Goal: Information Seeking & Learning: Learn about a topic

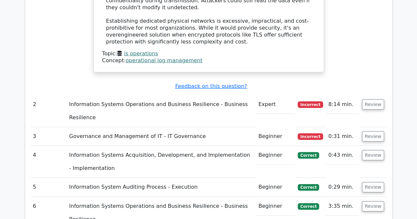
scroll to position [919, 0]
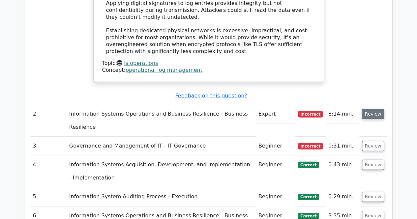
click at [374, 109] on button "Review" at bounding box center [373, 114] width 22 height 10
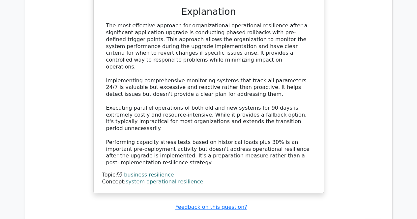
scroll to position [1211, 0]
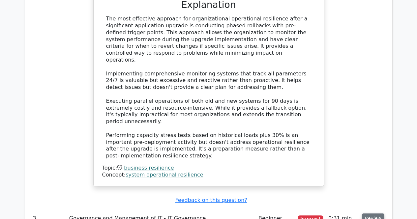
click at [372, 213] on button "Review" at bounding box center [373, 218] width 22 height 10
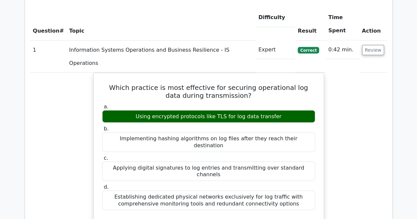
scroll to position [600, 0]
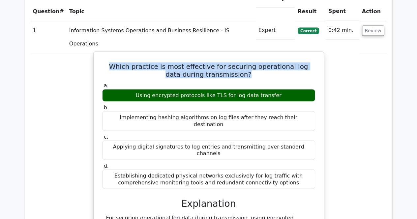
drag, startPoint x: 111, startPoint y: 20, endPoint x: 243, endPoint y: 28, distance: 131.9
click at [243, 62] on h5 "Which practice is most effective for securing operational log data during trans…" at bounding box center [208, 70] width 214 height 16
copy h5 "Which practice is most effective for securing operational log data during trans…"
drag, startPoint x: 143, startPoint y: 49, endPoint x: 285, endPoint y: 47, distance: 142.3
click at [285, 89] on div "Using encrypted protocols like TLS for log data transfer" at bounding box center [208, 95] width 213 height 13
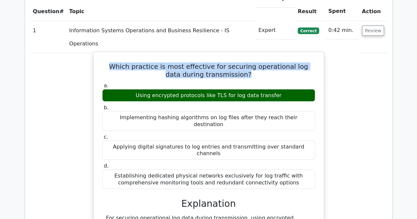
copy div "Using encrypted protocols like TLS for log data transfer"
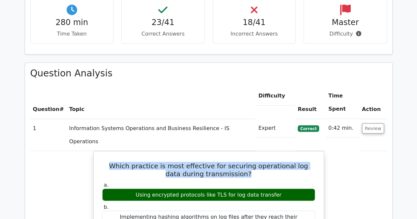
scroll to position [516, 0]
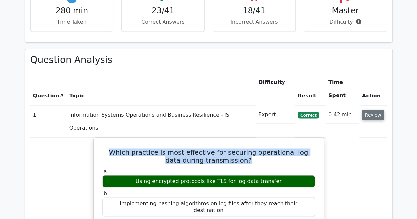
click at [371, 110] on button "Review" at bounding box center [373, 115] width 22 height 10
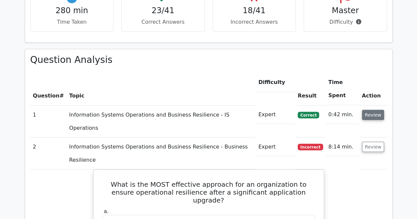
click at [373, 110] on button "Review" at bounding box center [373, 115] width 22 height 10
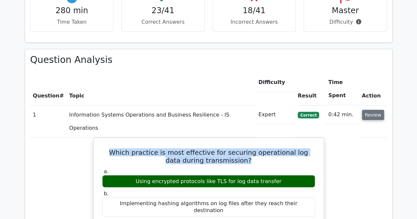
click at [373, 110] on button "Review" at bounding box center [373, 115] width 22 height 10
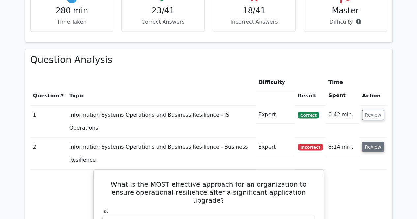
click at [376, 142] on button "Review" at bounding box center [373, 147] width 22 height 10
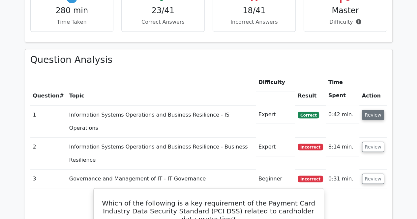
click at [371, 110] on button "Review" at bounding box center [373, 115] width 22 height 10
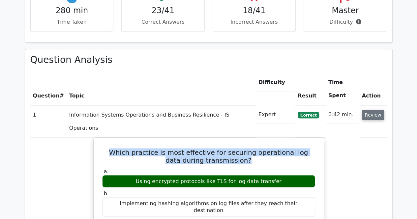
click at [375, 110] on button "Review" at bounding box center [373, 115] width 22 height 10
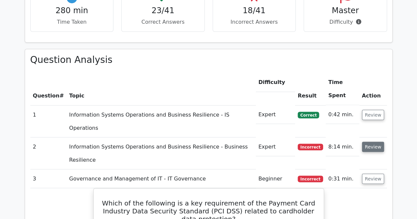
click at [375, 142] on button "Review" at bounding box center [373, 147] width 22 height 10
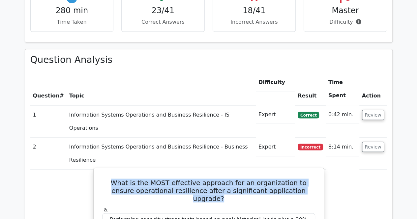
drag, startPoint x: 108, startPoint y: 121, endPoint x: 300, endPoint y: 131, distance: 192.3
click at [300, 178] on h5 "What is the MOST effective approach for an organization to ensure operational r…" at bounding box center [208, 190] width 214 height 24
copy h5 "What is the MOST effective approach for an organization to ensure operational r…"
drag, startPoint x: 135, startPoint y: 205, endPoint x: 284, endPoint y: 205, distance: 148.8
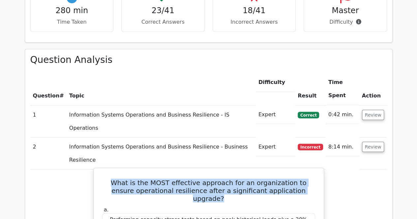
copy div "Conducting phased rollbacks with pre-defined trigger points"
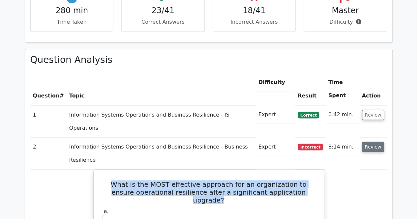
click at [378, 142] on button "Review" at bounding box center [373, 147] width 22 height 10
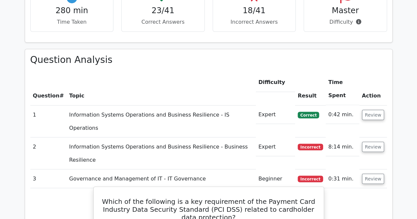
click at [114, 197] on h5 "Which of the following is a key requirement of the Payment Card Industry Data S…" at bounding box center [208, 209] width 214 height 24
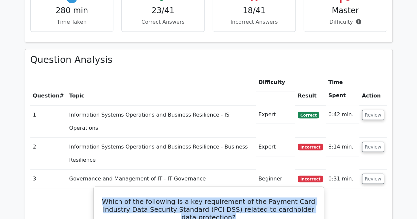
drag, startPoint x: 113, startPoint y: 142, endPoint x: 228, endPoint y: 158, distance: 116.3
click at [228, 197] on h5 "Which of the following is a key requirement of the Payment Card Industry Data S…" at bounding box center [208, 209] width 214 height 24
copy h5 "Which of the following is a key requirement of the Payment Card Industry Data S…"
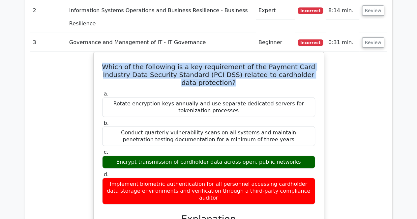
scroll to position [666, 0]
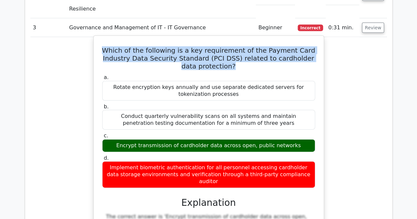
drag, startPoint x: 124, startPoint y: 86, endPoint x: 295, endPoint y: 87, distance: 170.2
click at [295, 139] on div "Encrypt transmission of cardholder data across open, public networks" at bounding box center [208, 145] width 213 height 13
copy div "Encrypt transmission of cardholder data across open, public networks"
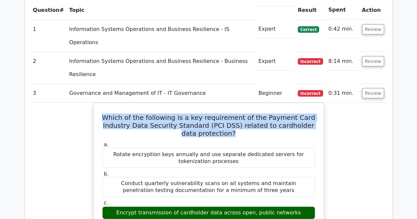
scroll to position [587, 0]
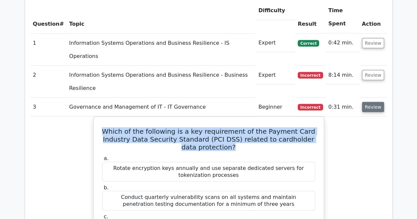
click at [376, 102] on button "Review" at bounding box center [373, 107] width 22 height 10
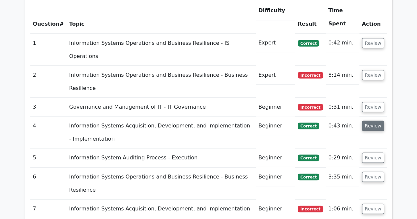
click at [373, 121] on button "Review" at bounding box center [373, 126] width 22 height 10
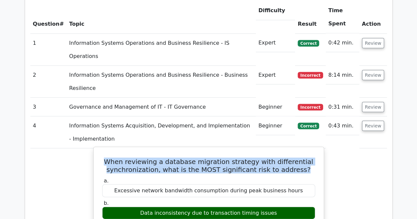
drag, startPoint x: 115, startPoint y: 90, endPoint x: 301, endPoint y: 95, distance: 185.8
click at [301, 157] on h5 "When reviewing a database migration strategy with differential synchronization,…" at bounding box center [208, 165] width 214 height 16
copy h5 "When reviewing a database migration strategy with differential synchronization,…"
drag, startPoint x: 147, startPoint y: 139, endPoint x: 275, endPoint y: 141, distance: 128.1
click at [275, 206] on div "Data inconsistency due to transaction timing issues" at bounding box center [208, 212] width 213 height 13
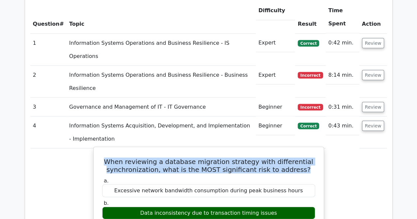
copy div "Data inconsistency due to transaction timing issues"
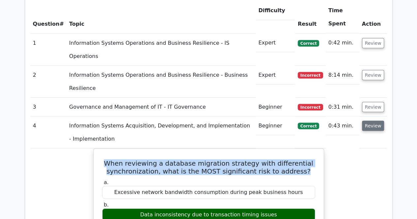
click at [368, 121] on button "Review" at bounding box center [373, 126] width 22 height 10
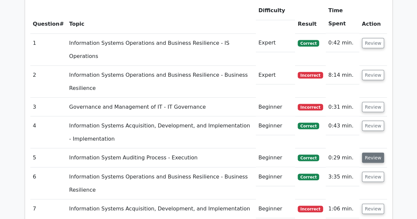
click at [375, 152] on button "Review" at bounding box center [373, 157] width 22 height 10
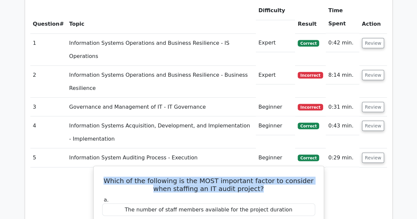
drag, startPoint x: 104, startPoint y: 107, endPoint x: 258, endPoint y: 120, distance: 155.0
copy h5 "Which of the following is the MOST important factor to consider when staffing a…"
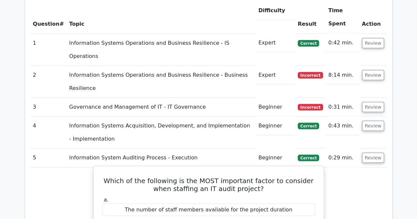
drag, startPoint x: 151, startPoint y: 189, endPoint x: 232, endPoint y: 191, distance: 81.4
copy div "Skills and experience related to the audit scope"
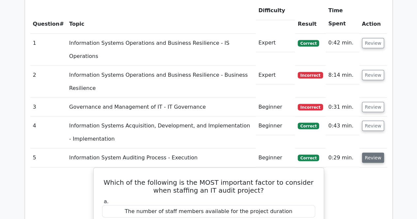
click at [373, 152] on button "Review" at bounding box center [373, 157] width 22 height 10
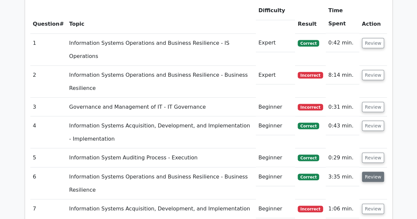
click at [374, 172] on button "Review" at bounding box center [373, 177] width 22 height 10
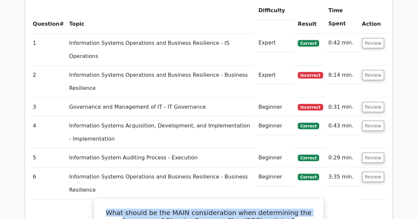
drag, startPoint x: 115, startPoint y: 125, endPoint x: 285, endPoint y: 138, distance: 170.4
click at [285, 208] on h5 "What should be the MAIN consideration when determining the frequency of Disaste…" at bounding box center [208, 216] width 214 height 16
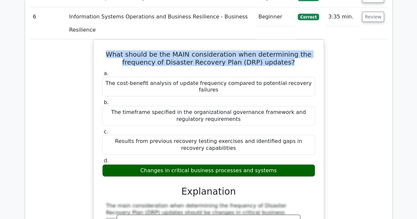
scroll to position [755, 0]
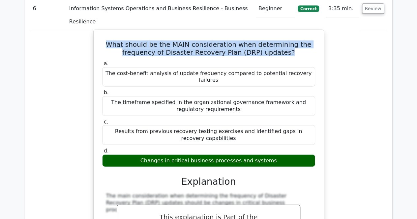
drag, startPoint x: 147, startPoint y: 67, endPoint x: 275, endPoint y: 67, distance: 128.1
click at [275, 154] on div "Changes in critical business processes and systems" at bounding box center [208, 160] width 213 height 13
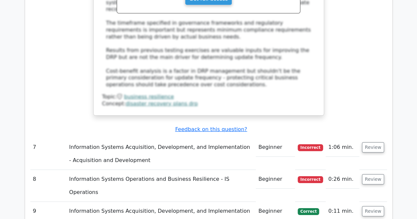
scroll to position [1002, 0]
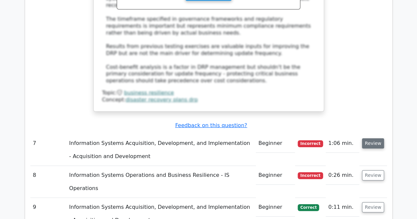
click at [373, 138] on button "Review" at bounding box center [373, 143] width 22 height 10
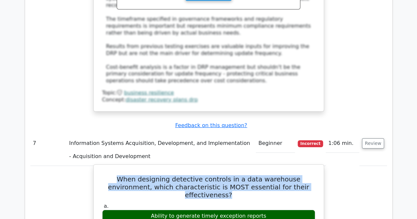
drag, startPoint x: 105, startPoint y: 71, endPoint x: 301, endPoint y: 79, distance: 195.8
click at [301, 175] on h5 "When designing detective controls in a data warehouse environment, which charac…" at bounding box center [208, 187] width 214 height 24
drag, startPoint x: 154, startPoint y: 101, endPoint x: 265, endPoint y: 100, distance: 111.0
click at [265, 210] on div "Ability to generate timely exception reports" at bounding box center [208, 216] width 213 height 13
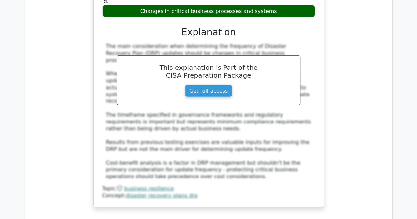
scroll to position [911, 0]
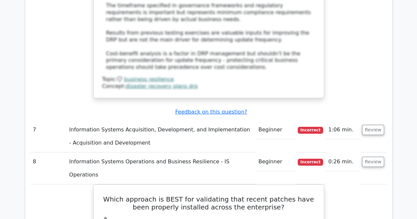
scroll to position [1022, 0]
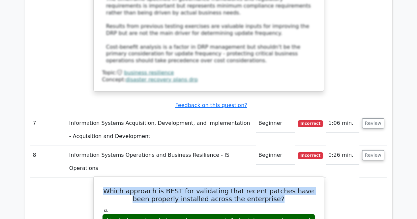
drag, startPoint x: 106, startPoint y: 71, endPoint x: 273, endPoint y: 79, distance: 167.5
click at [273, 187] on h5 "Which approach is BEST for validating that recent patches have been properly in…" at bounding box center [208, 195] width 214 height 16
drag, startPoint x: 104, startPoint y: 99, endPoint x: 314, endPoint y: 102, distance: 210.1
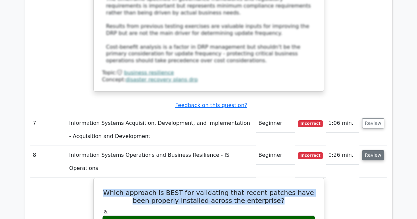
click at [375, 150] on button "Review" at bounding box center [373, 155] width 22 height 10
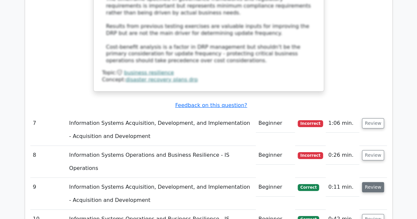
click at [375, 182] on button "Review" at bounding box center [373, 187] width 22 height 10
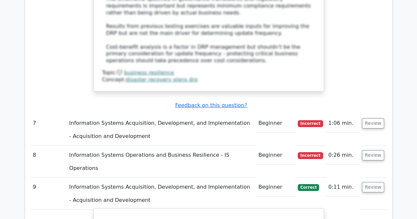
drag, startPoint x: 121, startPoint y: 101, endPoint x: 231, endPoint y: 112, distance: 111.1
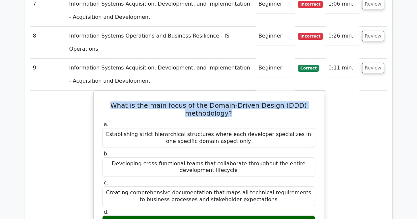
scroll to position [1149, 0]
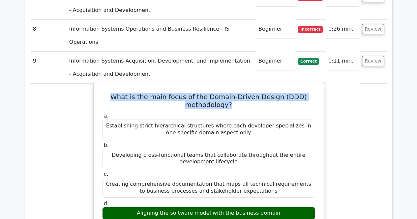
drag, startPoint x: 143, startPoint y: 94, endPoint x: 277, endPoint y: 95, distance: 134.3
click at [277, 207] on div "Aligning the software model with the business domain" at bounding box center [208, 213] width 213 height 13
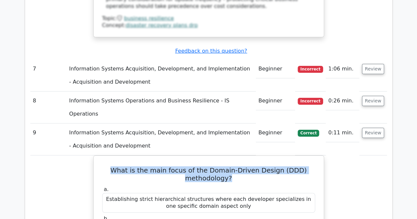
scroll to position [1033, 0]
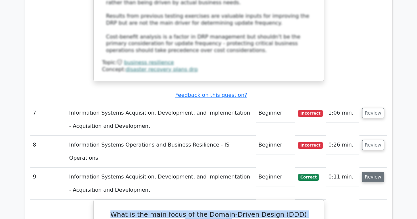
click at [375, 172] on button "Review" at bounding box center [373, 177] width 22 height 10
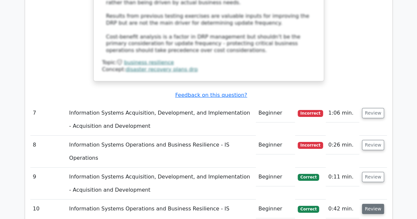
click at [377, 204] on button "Review" at bounding box center [373, 209] width 22 height 10
drag, startPoint x: 111, startPoint y: 110, endPoint x: 254, endPoint y: 129, distance: 144.5
drag, startPoint x: 121, startPoint y: 149, endPoint x: 296, endPoint y: 149, distance: 175.8
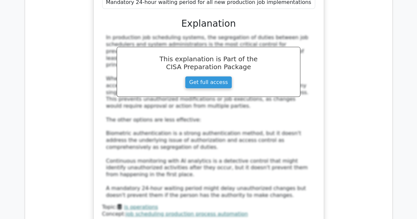
scroll to position [1392, 0]
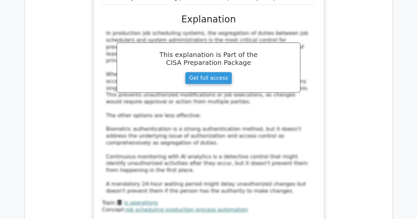
drag, startPoint x: 115, startPoint y: 141, endPoint x: 261, endPoint y: 155, distance: 147.5
drag, startPoint x: 126, startPoint y: 177, endPoint x: 301, endPoint y: 177, distance: 174.5
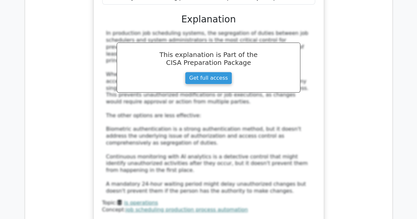
drag, startPoint x: 106, startPoint y: 158, endPoint x: 306, endPoint y: 169, distance: 200.5
drag, startPoint x: 108, startPoint y: 189, endPoint x: 236, endPoint y: 197, distance: 127.7
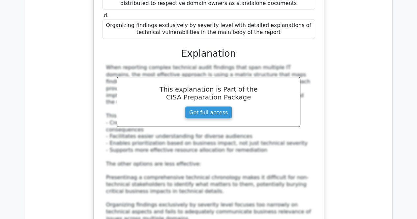
scroll to position [1838, 0]
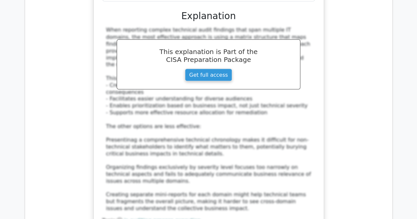
drag, startPoint x: 108, startPoint y: 121, endPoint x: 285, endPoint y: 131, distance: 177.8
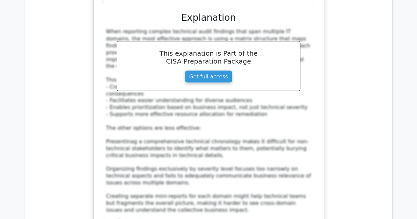
scroll to position [1920, 0]
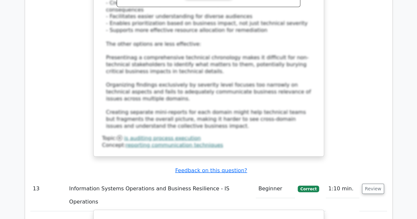
drag, startPoint x: 125, startPoint y: 139, endPoint x: 298, endPoint y: 140, distance: 172.2
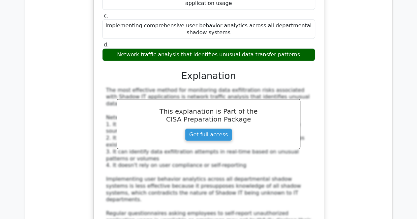
scroll to position [2213, 0]
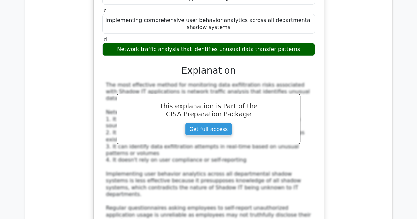
drag, startPoint x: 106, startPoint y: 107, endPoint x: 262, endPoint y: 116, distance: 156.3
drag, startPoint x: 104, startPoint y: 136, endPoint x: 227, endPoint y: 140, distance: 122.2
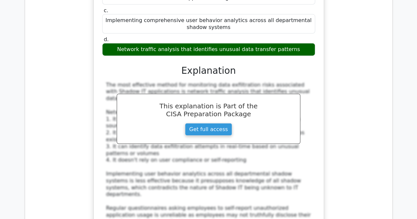
drag, startPoint x: 104, startPoint y: 126, endPoint x: 275, endPoint y: 137, distance: 170.9
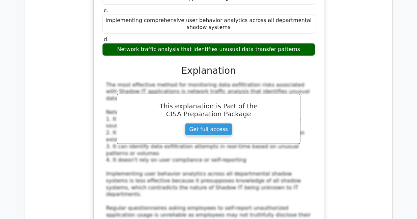
drag, startPoint x: 143, startPoint y: 212, endPoint x: 273, endPoint y: 214, distance: 129.8
drag, startPoint x: 104, startPoint y: 158, endPoint x: 314, endPoint y: 166, distance: 210.2
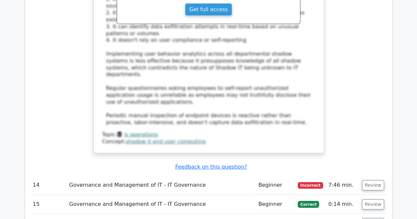
scroll to position [2338, 0]
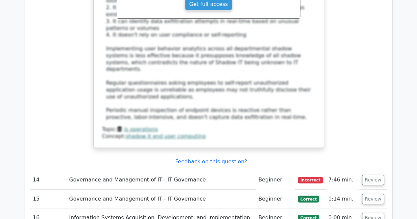
drag, startPoint x: 107, startPoint y: 119, endPoint x: 312, endPoint y: 120, distance: 204.8
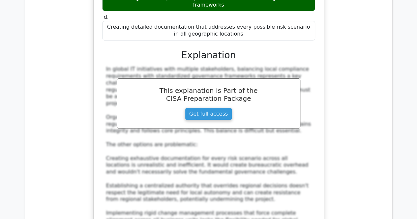
scroll to position [2688, 0]
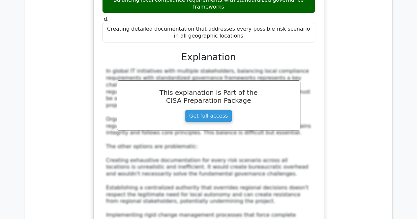
drag, startPoint x: 111, startPoint y: 77, endPoint x: 308, endPoint y: 84, distance: 196.7
drag, startPoint x: 105, startPoint y: 137, endPoint x: 313, endPoint y: 139, distance: 207.5
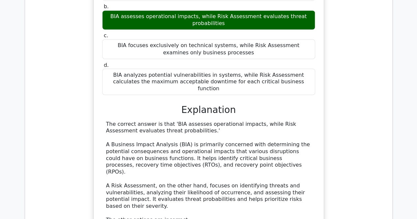
scroll to position [3108, 0]
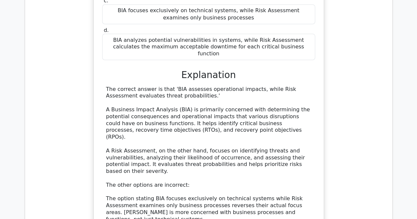
drag, startPoint x: 105, startPoint y: 65, endPoint x: 275, endPoint y: 84, distance: 170.3
drag, startPoint x: 105, startPoint y: 190, endPoint x: 218, endPoint y: 199, distance: 113.0
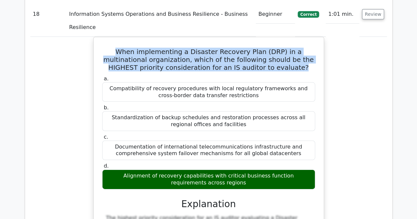
scroll to position [3453, 0]
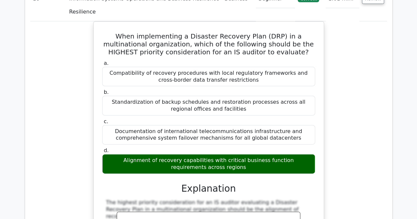
drag, startPoint x: 111, startPoint y: 119, endPoint x: 239, endPoint y: 133, distance: 128.5
drag, startPoint x: 110, startPoint y: 156, endPoint x: 307, endPoint y: 157, distance: 196.9
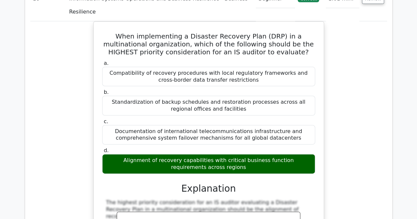
drag, startPoint x: 103, startPoint y: 137, endPoint x: 288, endPoint y: 153, distance: 185.8
drag, startPoint x: 122, startPoint y: 202, endPoint x: 298, endPoint y: 204, distance: 176.2
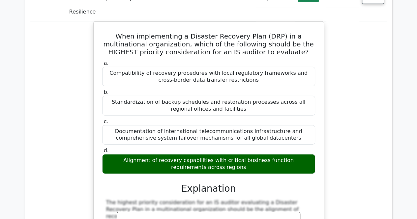
drag, startPoint x: 116, startPoint y: 155, endPoint x: 300, endPoint y: 161, distance: 183.8
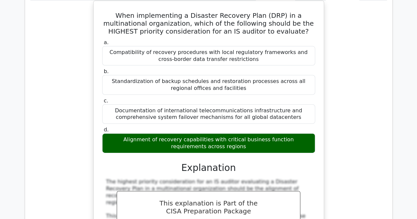
scroll to position [3520, 0]
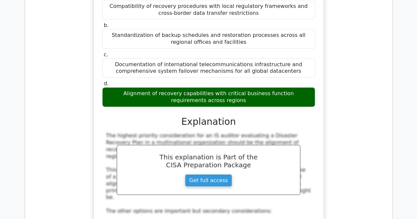
drag, startPoint x: 134, startPoint y: 145, endPoint x: 284, endPoint y: 145, distance: 149.5
drag, startPoint x: 113, startPoint y: 107, endPoint x: 305, endPoint y: 117, distance: 192.2
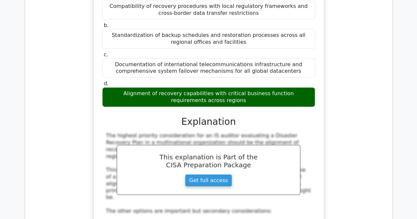
drag, startPoint x: 196, startPoint y: 180, endPoint x: 232, endPoint y: 182, distance: 36.3
drag, startPoint x: 373, startPoint y: 88, endPoint x: 371, endPoint y: 104, distance: 16.0
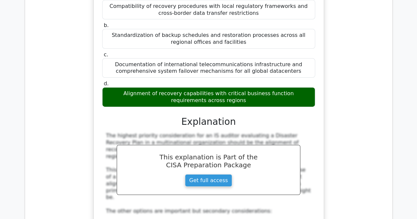
drag, startPoint x: 104, startPoint y: 125, endPoint x: 310, endPoint y: 136, distance: 205.7
drag, startPoint x: 163, startPoint y: 156, endPoint x: 261, endPoint y: 158, distance: 98.2
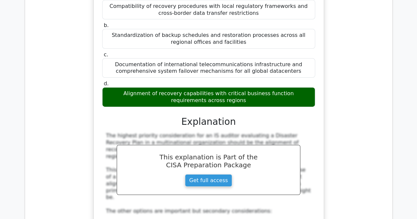
drag, startPoint x: 107, startPoint y: 143, endPoint x: 298, endPoint y: 155, distance: 191.3
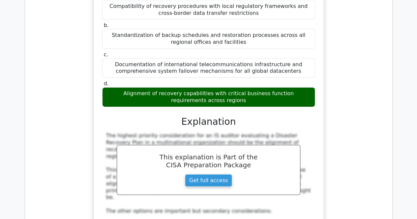
drag, startPoint x: 182, startPoint y: 174, endPoint x: 242, endPoint y: 174, distance: 59.3
drag, startPoint x: 105, startPoint y: 163, endPoint x: 261, endPoint y: 181, distance: 157.7
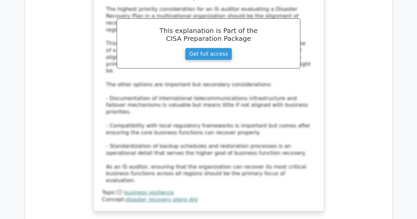
scroll to position [3643, 0]
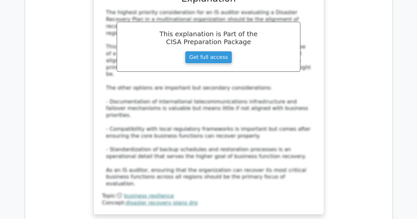
drag, startPoint x: 122, startPoint y: 171, endPoint x: 293, endPoint y: 173, distance: 170.6
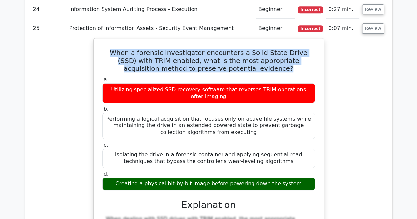
scroll to position [4012, 0]
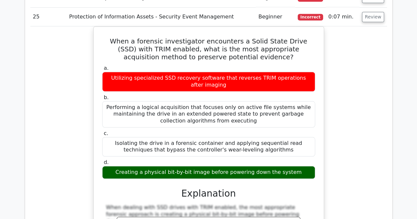
drag, startPoint x: 109, startPoint y: 67, endPoint x: 257, endPoint y: 79, distance: 148.4
drag, startPoint x: 112, startPoint y: 183, endPoint x: 228, endPoint y: 195, distance: 116.9
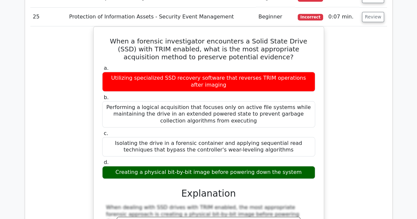
drag, startPoint x: 104, startPoint y: 86, endPoint x: 245, endPoint y: 108, distance: 142.9
drag, startPoint x: 148, startPoint y: 146, endPoint x: 297, endPoint y: 144, distance: 148.8
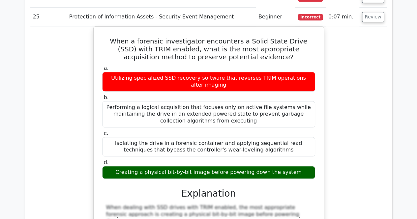
drag, startPoint x: 108, startPoint y: 105, endPoint x: 301, endPoint y: 112, distance: 193.4
drag, startPoint x: 112, startPoint y: 134, endPoint x: 221, endPoint y: 142, distance: 109.9
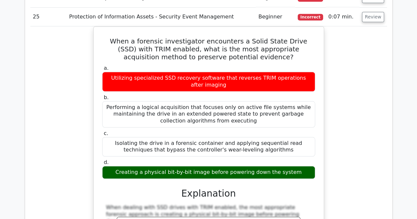
drag, startPoint x: 112, startPoint y: 137, endPoint x: 278, endPoint y: 148, distance: 165.6
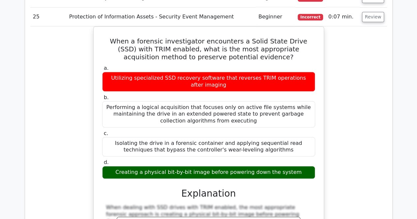
drag, startPoint x: 113, startPoint y: 194, endPoint x: 238, endPoint y: 202, distance: 126.0
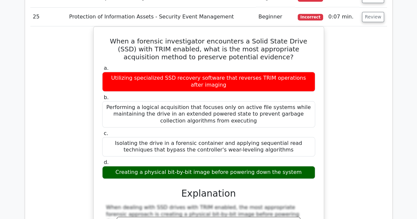
drag, startPoint x: 108, startPoint y: 155, endPoint x: 317, endPoint y: 164, distance: 209.3
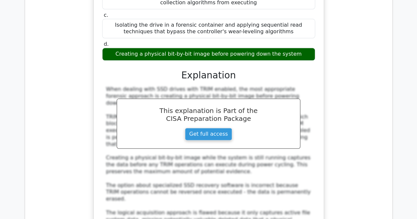
scroll to position [4137, 0]
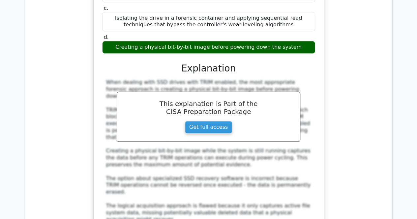
drag, startPoint x: 131, startPoint y: 145, endPoint x: 291, endPoint y: 147, distance: 160.4
drag, startPoint x: 104, startPoint y: 50, endPoint x: 267, endPoint y: 61, distance: 163.4
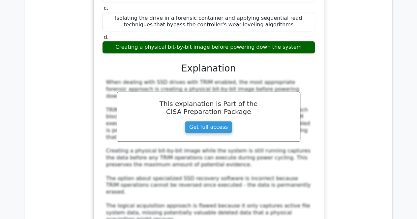
drag, startPoint x: 137, startPoint y: 129, endPoint x: 283, endPoint y: 132, distance: 145.6
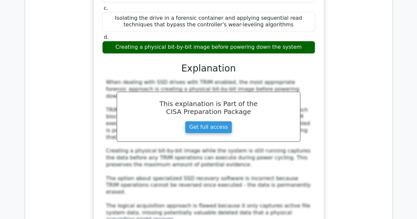
drag, startPoint x: 102, startPoint y: 68, endPoint x: 302, endPoint y: 76, distance: 200.0
drag, startPoint x: 133, startPoint y: 125, endPoint x: 290, endPoint y: 131, distance: 157.2
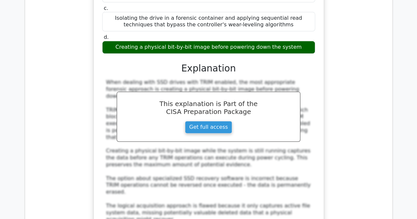
drag, startPoint x: 117, startPoint y: 87, endPoint x: 267, endPoint y: 96, distance: 150.1
drag, startPoint x: 152, startPoint y: 144, endPoint x: 270, endPoint y: 143, distance: 118.2
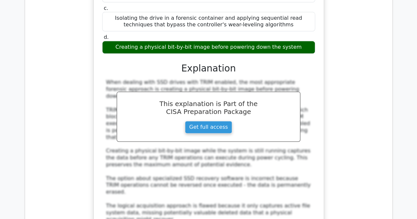
drag, startPoint x: 112, startPoint y: 117, endPoint x: 264, endPoint y: 135, distance: 153.2
drag, startPoint x: 113, startPoint y: 154, endPoint x: 310, endPoint y: 157, distance: 196.9
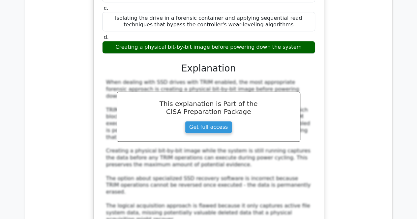
drag, startPoint x: 109, startPoint y: 136, endPoint x: 282, endPoint y: 142, distance: 172.6
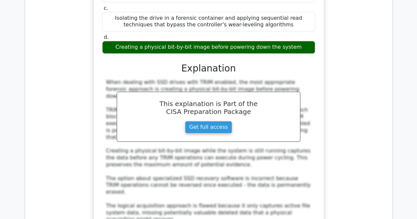
drag, startPoint x: 118, startPoint y: 166, endPoint x: 308, endPoint y: 167, distance: 190.0
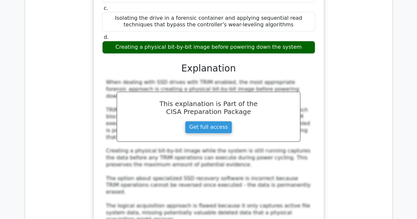
drag, startPoint x: 121, startPoint y: 155, endPoint x: 232, endPoint y: 172, distance: 113.1
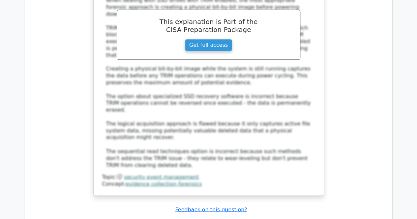
scroll to position [4215, 0]
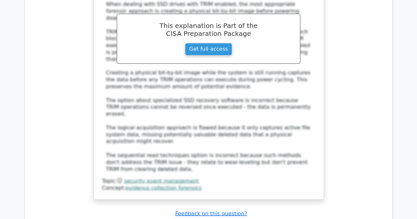
drag, startPoint x: 112, startPoint y: 201, endPoint x: 226, endPoint y: 207, distance: 114.1
drag, startPoint x: 116, startPoint y: 96, endPoint x: 292, endPoint y: 107, distance: 176.5
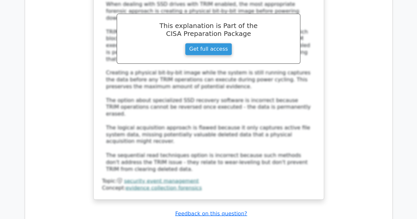
drag, startPoint x: 116, startPoint y: 125, endPoint x: 306, endPoint y: 128, distance: 190.3
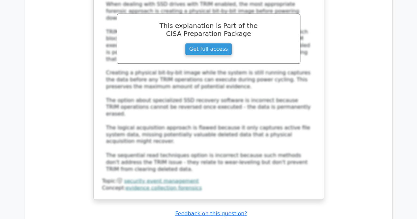
drag, startPoint x: 111, startPoint y: 115, endPoint x: 302, endPoint y: 127, distance: 191.0
drag, startPoint x: 130, startPoint y: 173, endPoint x: 292, endPoint y: 173, distance: 162.0
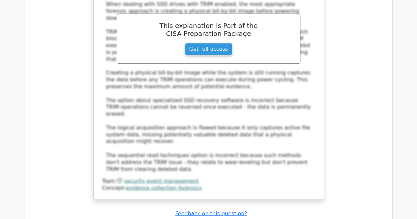
drag, startPoint x: 102, startPoint y: 132, endPoint x: 244, endPoint y: 151, distance: 142.5
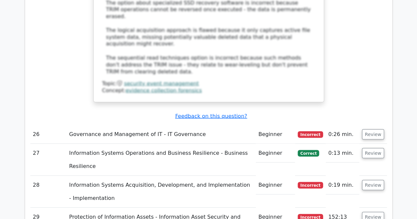
scroll to position [4341, 0]
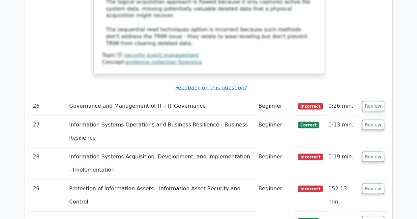
drag, startPoint x: 112, startPoint y: 103, endPoint x: 313, endPoint y: 103, distance: 201.2
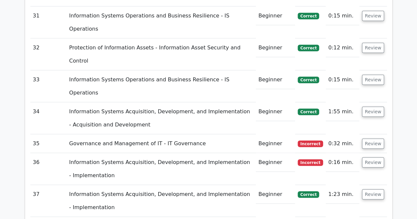
scroll to position [4601, 0]
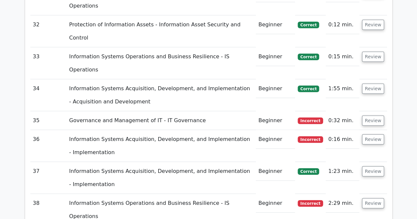
drag, startPoint x: 104, startPoint y: 138, endPoint x: 289, endPoint y: 148, distance: 185.0
drag, startPoint x: 130, startPoint y: 166, endPoint x: 288, endPoint y: 167, distance: 158.7
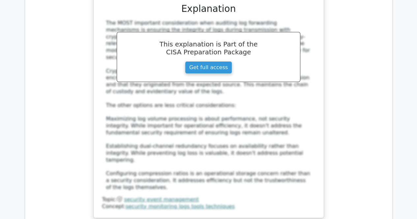
scroll to position [5017, 0]
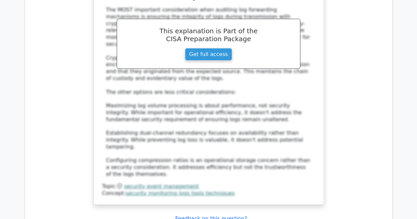
drag, startPoint x: 103, startPoint y: 109, endPoint x: 302, endPoint y: 115, distance: 199.0
drag, startPoint x: 116, startPoint y: 140, endPoint x: 311, endPoint y: 137, distance: 195.0
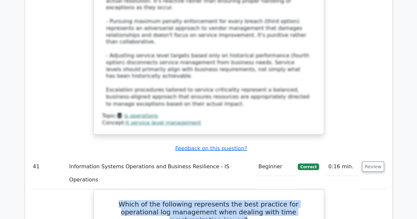
scroll to position [5538, 0]
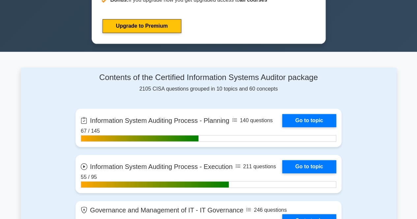
scroll to position [324, 0]
